Goal: Task Accomplishment & Management: Use online tool/utility

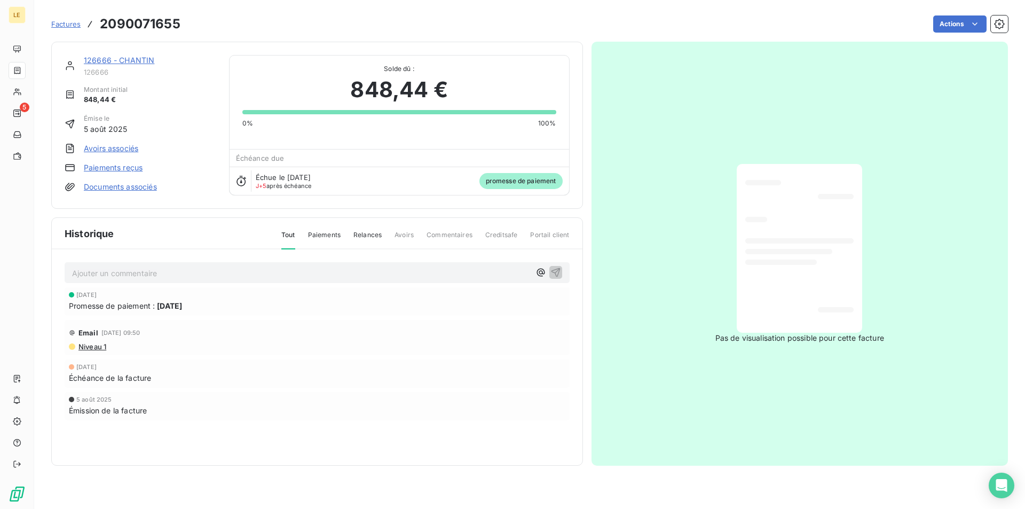
click at [65, 22] on span "Factures" at bounding box center [65, 24] width 29 height 9
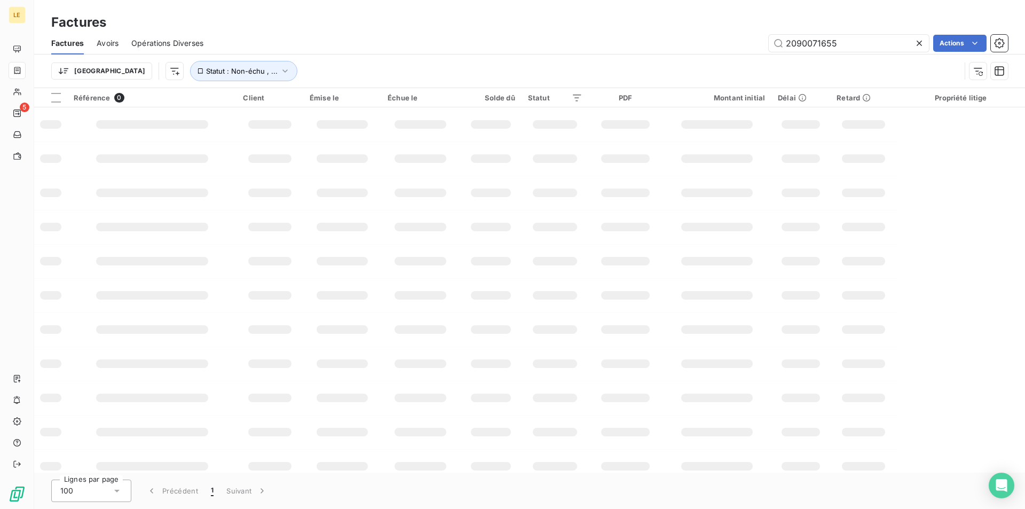
drag, startPoint x: 841, startPoint y: 43, endPoint x: 764, endPoint y: 54, distance: 77.7
click at [756, 55] on div "Factures Avoirs Opérations Diverses 2090071655 Actions Trier Statut : Non-échu …" at bounding box center [529, 60] width 991 height 56
type input "2090071903"
click at [813, 43] on input "2090071903" at bounding box center [849, 43] width 160 height 17
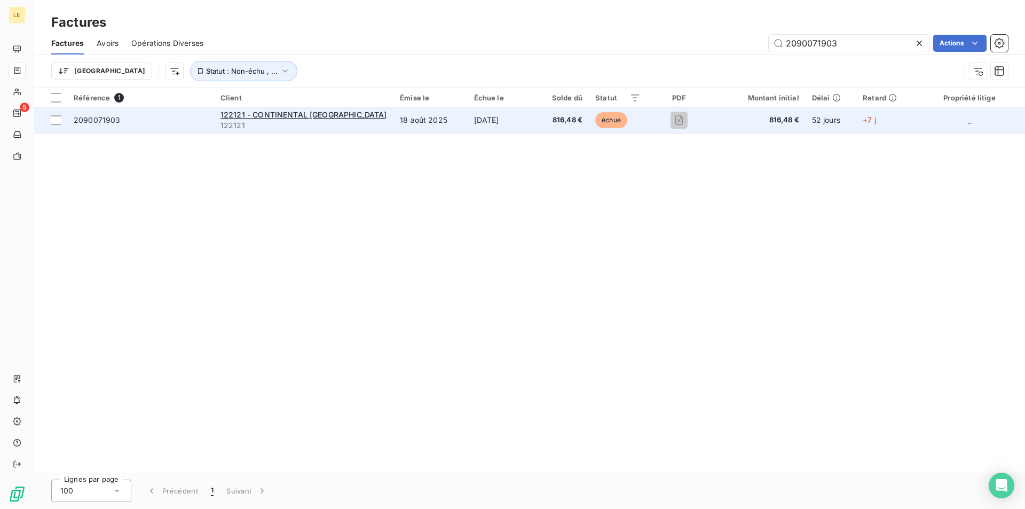
click at [208, 123] on span "2090071903" at bounding box center [141, 120] width 134 height 11
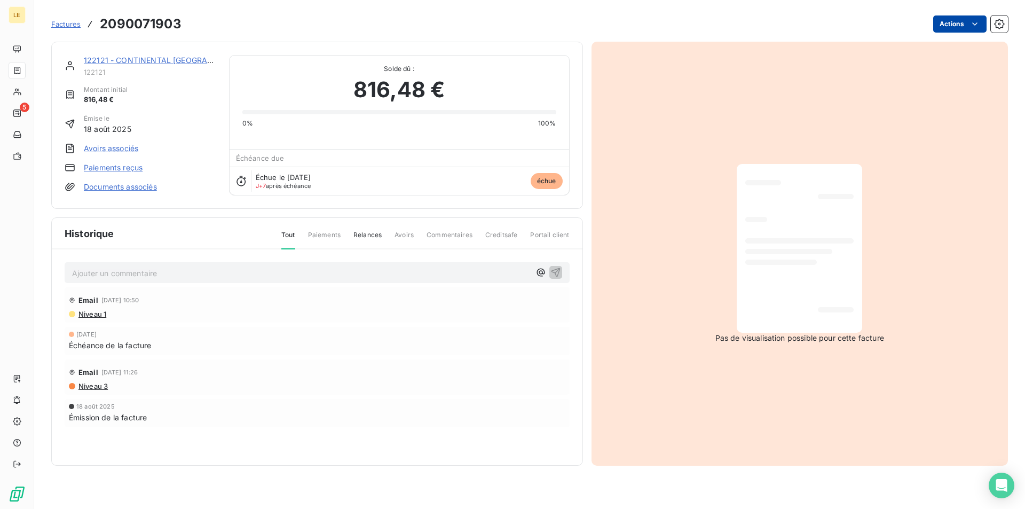
click at [937, 25] on html "LE 5 Factures 2090071903 Actions 122121 - CONTINENTAL [GEOGRAPHIC_DATA] 122121 …" at bounding box center [512, 254] width 1025 height 509
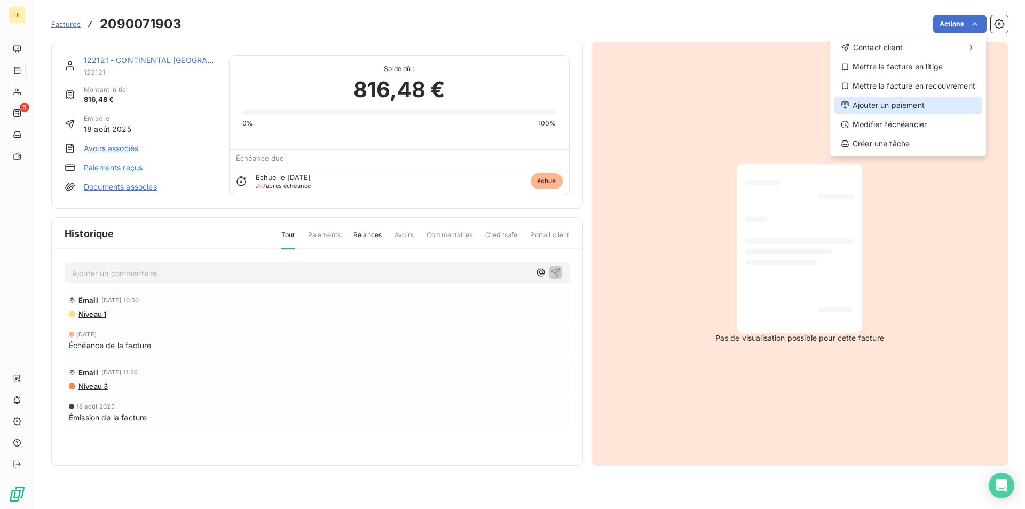
click at [914, 98] on div "Ajouter un paiement" at bounding box center [908, 105] width 147 height 17
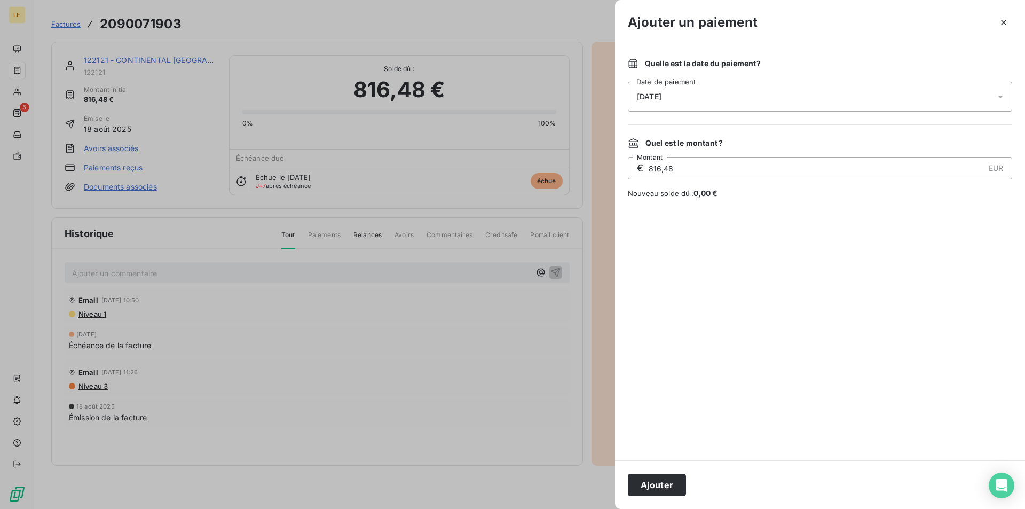
click at [760, 102] on div "[DATE]" at bounding box center [820, 97] width 385 height 30
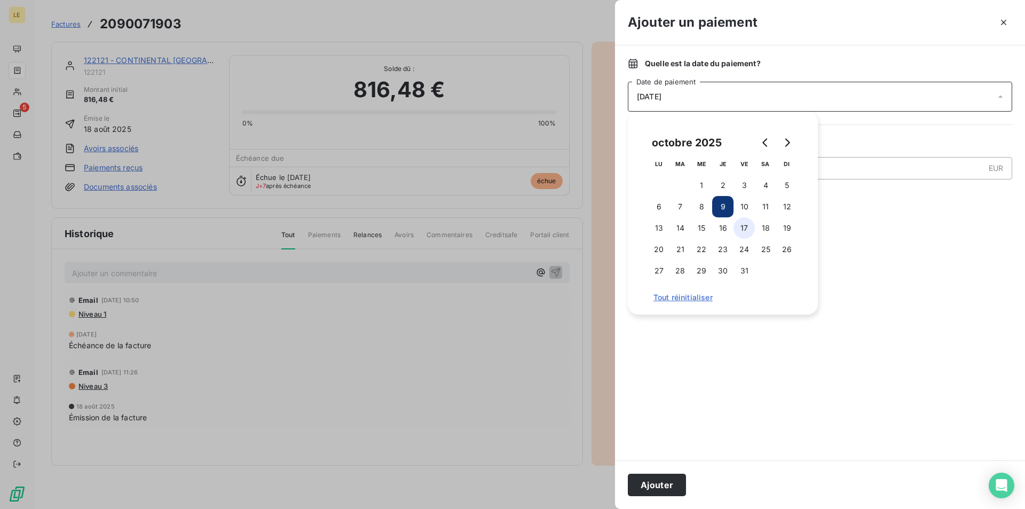
click at [743, 225] on button "17" at bounding box center [744, 227] width 21 height 21
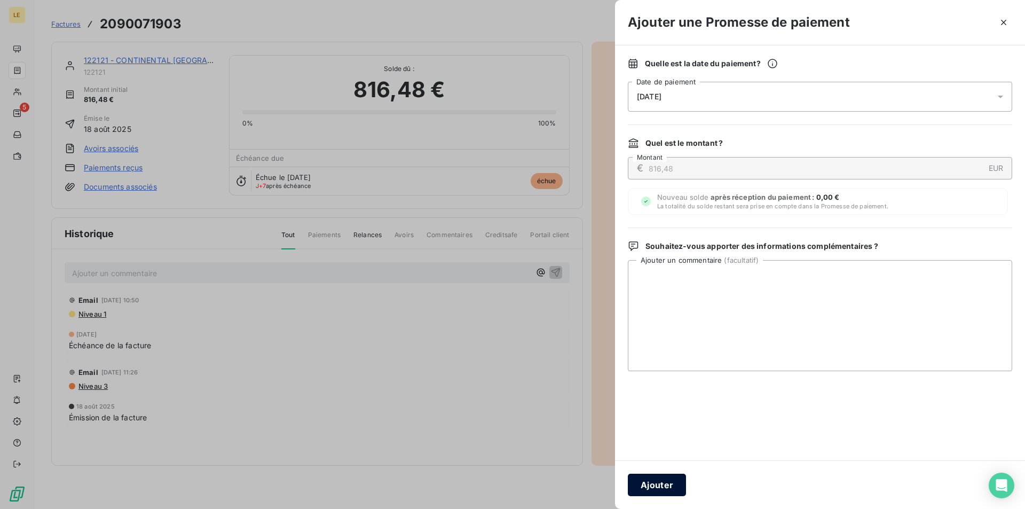
click at [662, 487] on button "Ajouter" at bounding box center [657, 485] width 58 height 22
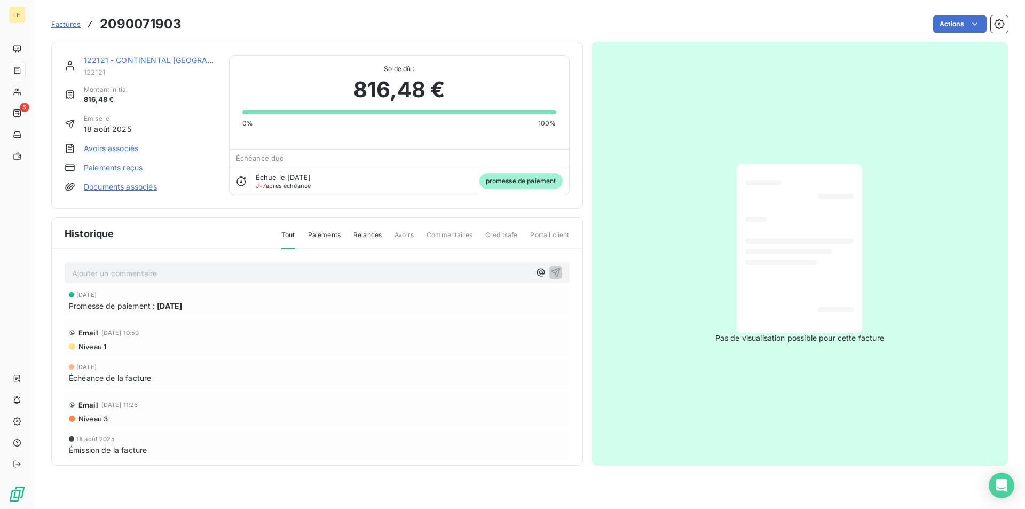
click at [76, 23] on span "Factures" at bounding box center [65, 24] width 29 height 9
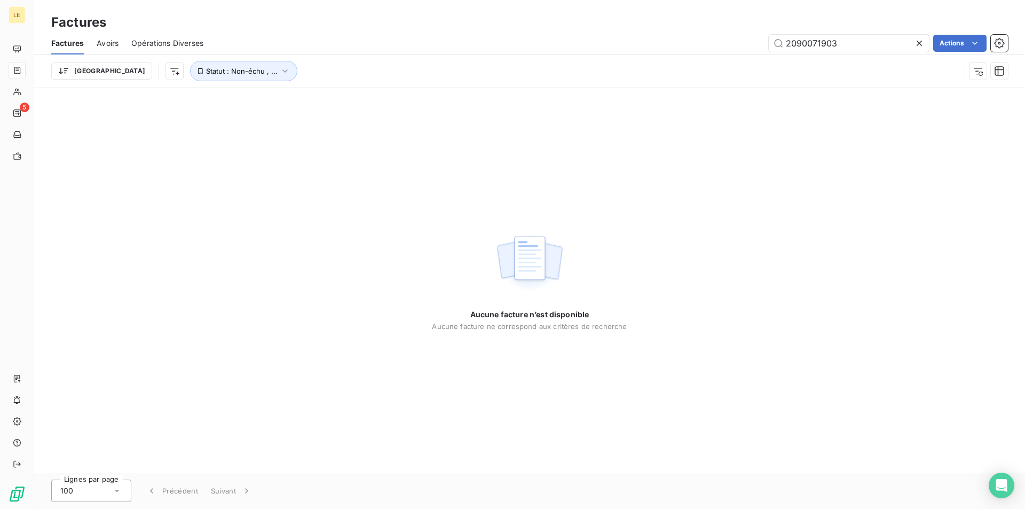
drag, startPoint x: 826, startPoint y: 43, endPoint x: 715, endPoint y: 58, distance: 112.6
click at [715, 58] on div "Factures Avoirs Opérations Diverses 2090071903 Actions Trier Statut : Non-échu …" at bounding box center [529, 60] width 991 height 56
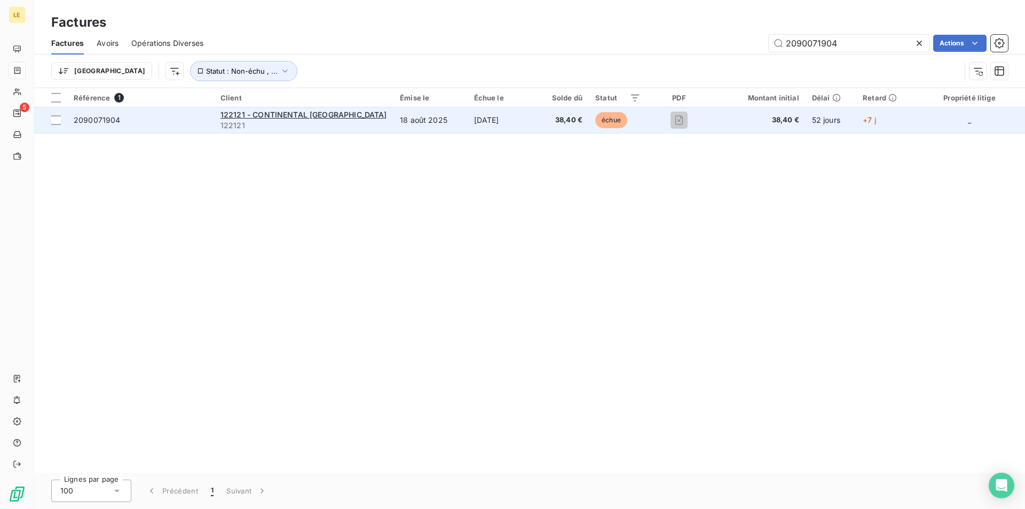
type input "2090071904"
click at [199, 112] on td "2090071904" at bounding box center [140, 120] width 147 height 26
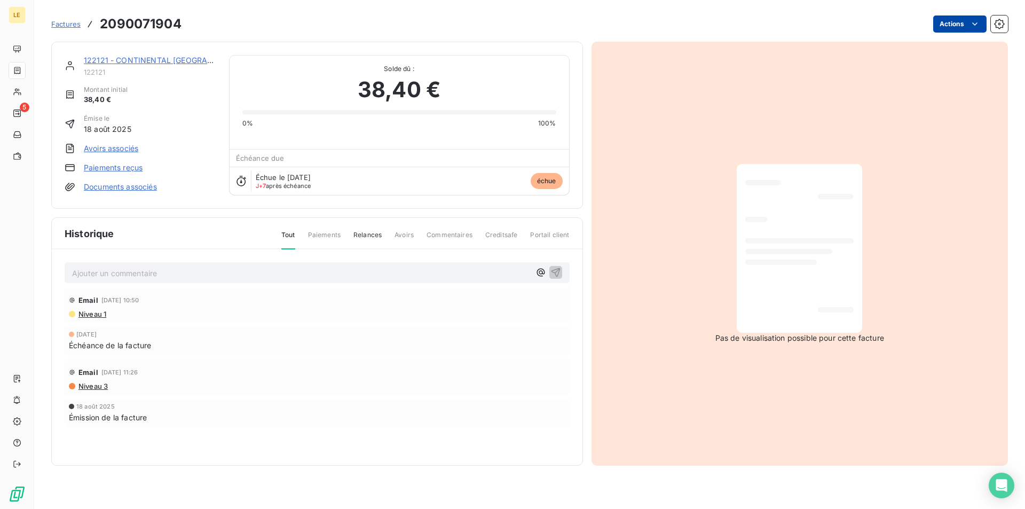
click at [942, 23] on html "LE 5 Factures 2090071904 Actions 122121 - CONTINENTAL [GEOGRAPHIC_DATA] 122121 …" at bounding box center [512, 254] width 1025 height 509
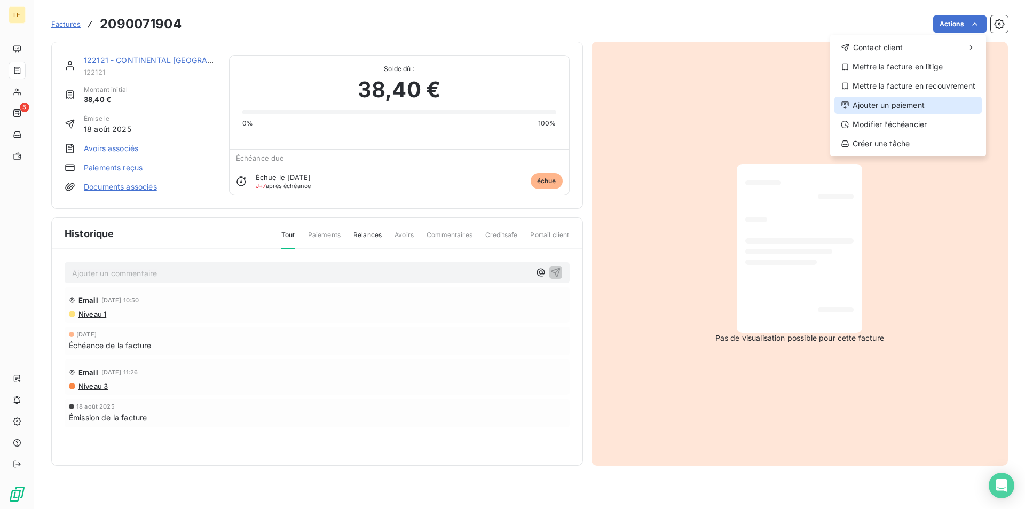
click at [916, 99] on div "Ajouter un paiement" at bounding box center [908, 105] width 147 height 17
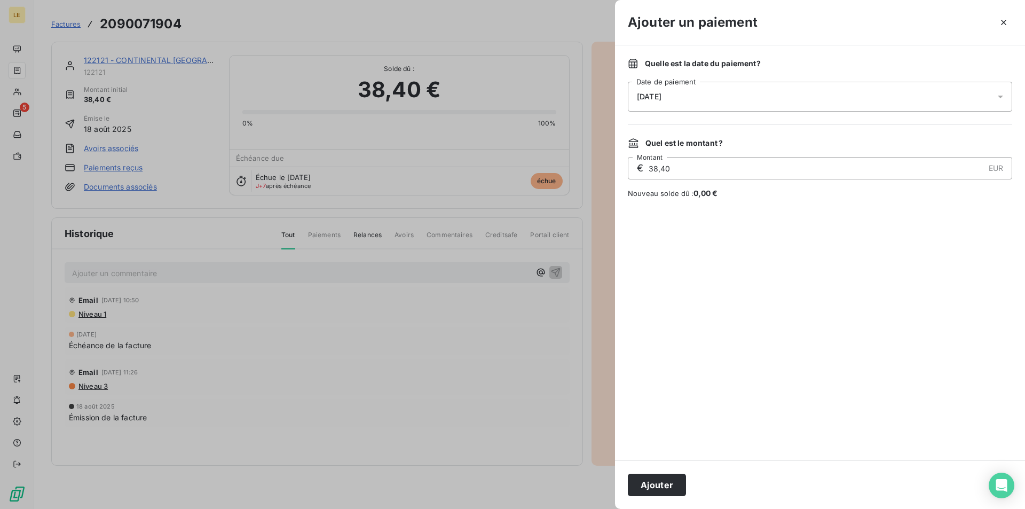
click at [821, 95] on div "[DATE]" at bounding box center [820, 97] width 385 height 30
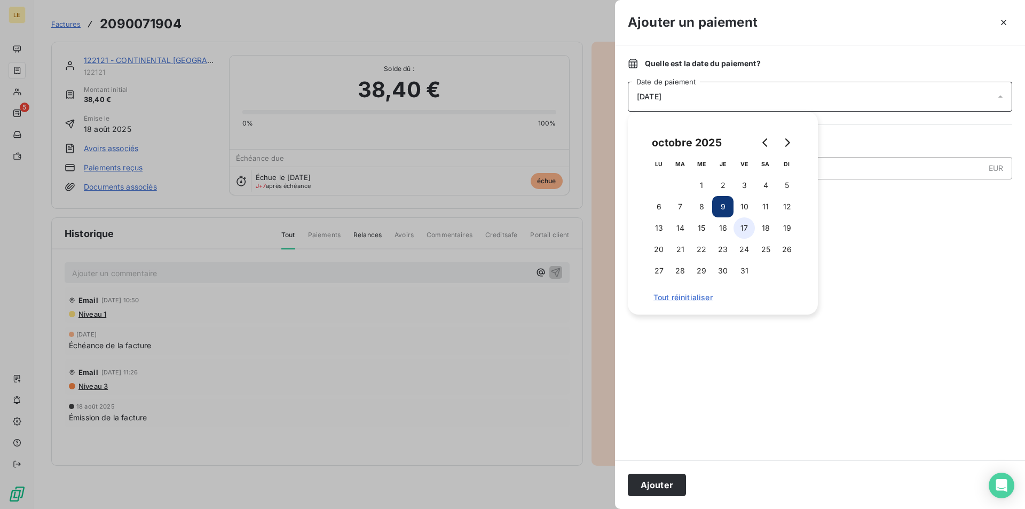
click at [746, 227] on button "17" at bounding box center [744, 227] width 21 height 21
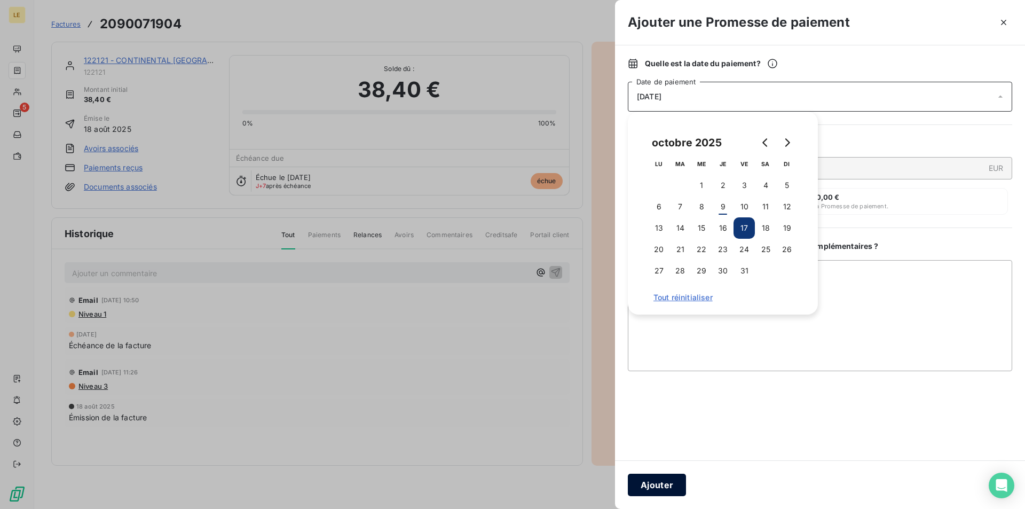
click at [667, 490] on button "Ajouter" at bounding box center [657, 485] width 58 height 22
